Goal: Task Accomplishment & Management: Complete application form

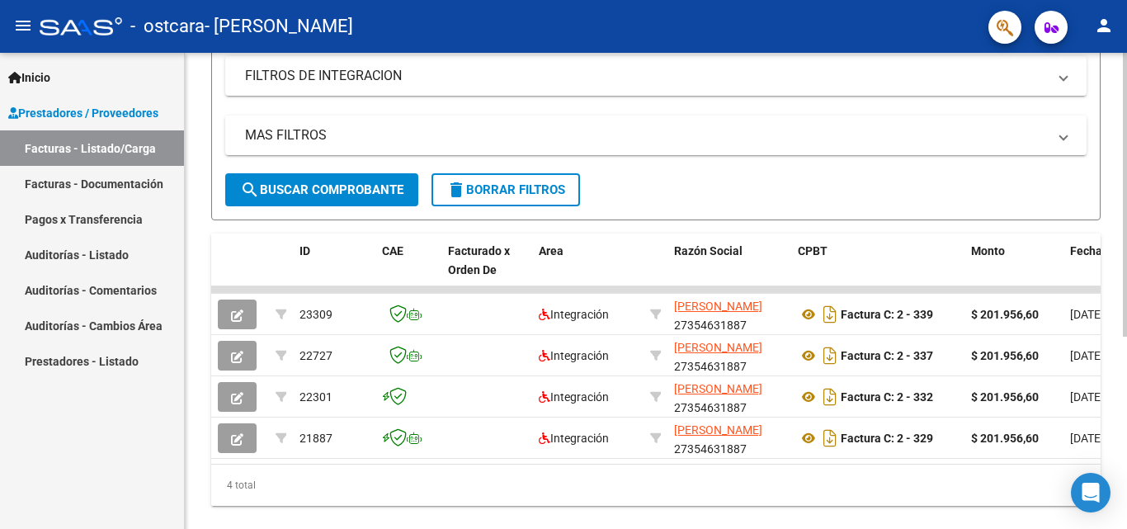
scroll to position [323, 0]
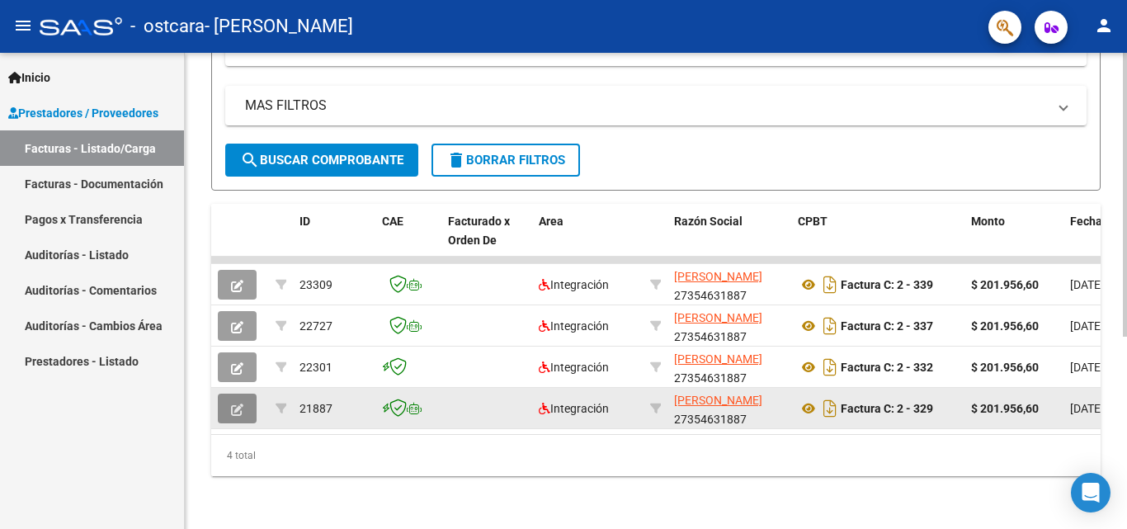
click at [234, 403] on icon "button" at bounding box center [237, 409] width 12 height 12
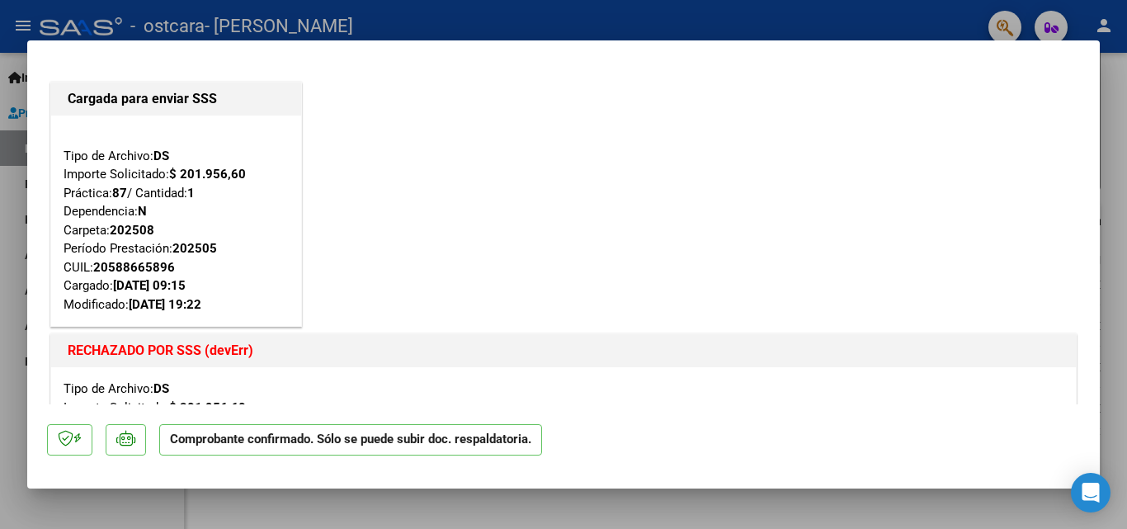
click at [16, 271] on div at bounding box center [563, 264] width 1127 height 529
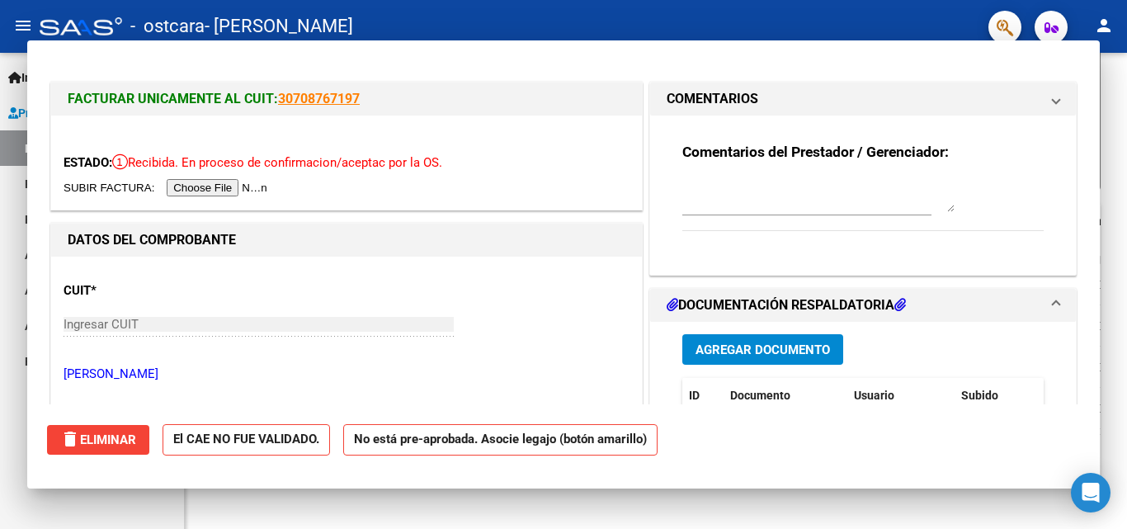
type input "$ 0,00"
